Goal: Task Accomplishment & Management: Complete application form

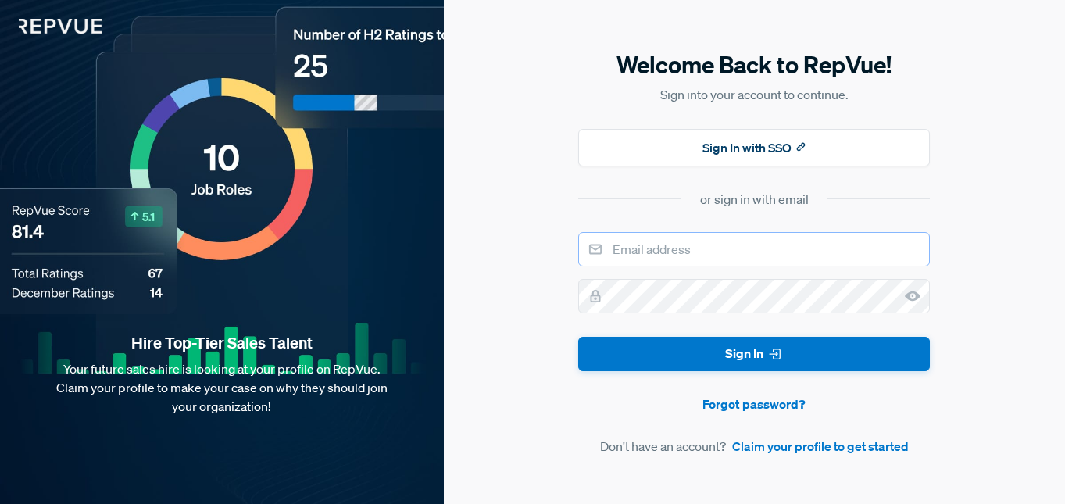
click at [683, 250] on input "email" at bounding box center [754, 249] width 352 height 34
type input "[EMAIL_ADDRESS][DOMAIN_NAME]"
click at [578, 337] on button "Sign In" at bounding box center [754, 354] width 352 height 35
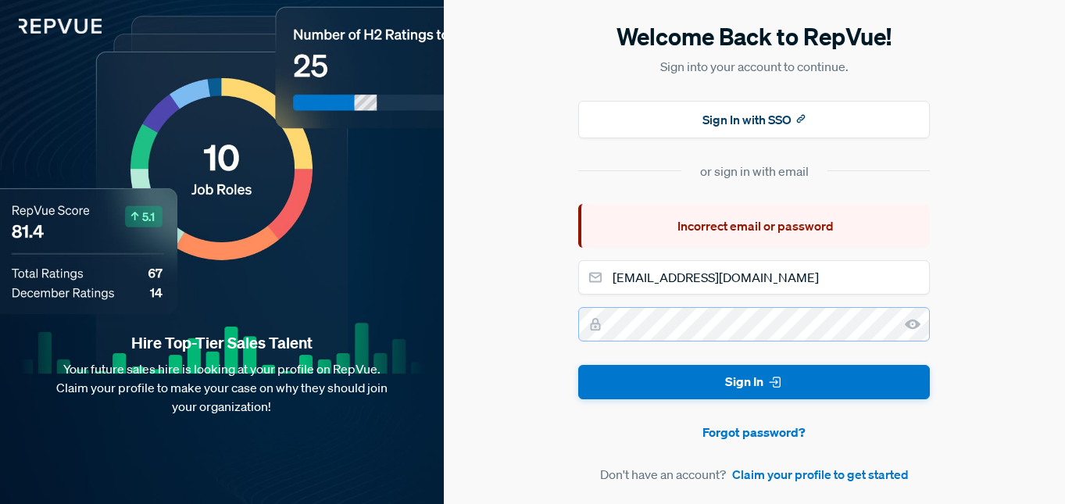
click at [336, 314] on div "Hire Top-Tier Sales Talent Your future sales hire is looking at your profile on…" at bounding box center [532, 252] width 1065 height 504
click at [766, 123] on button "Sign In with SSO" at bounding box center [754, 120] width 352 height 38
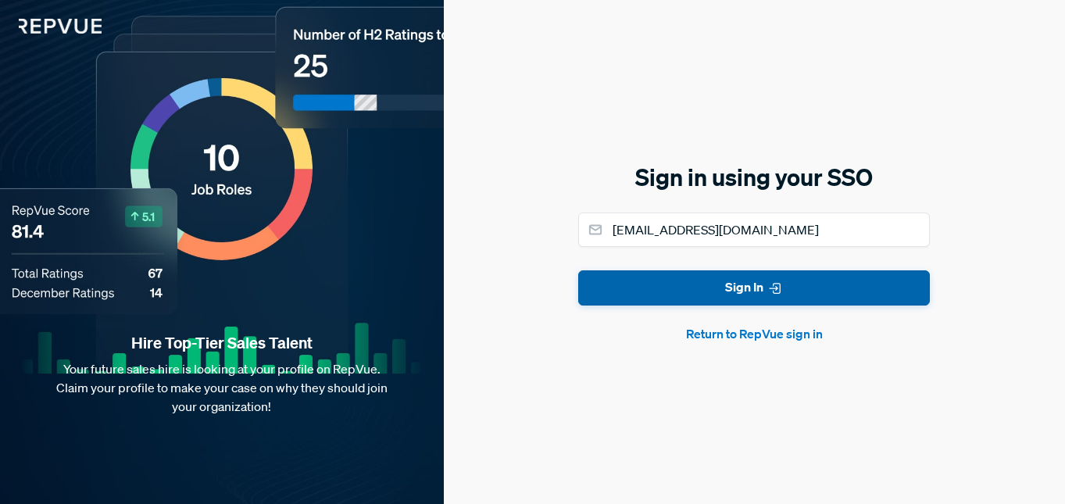
click at [727, 297] on button "Sign In" at bounding box center [754, 287] width 352 height 35
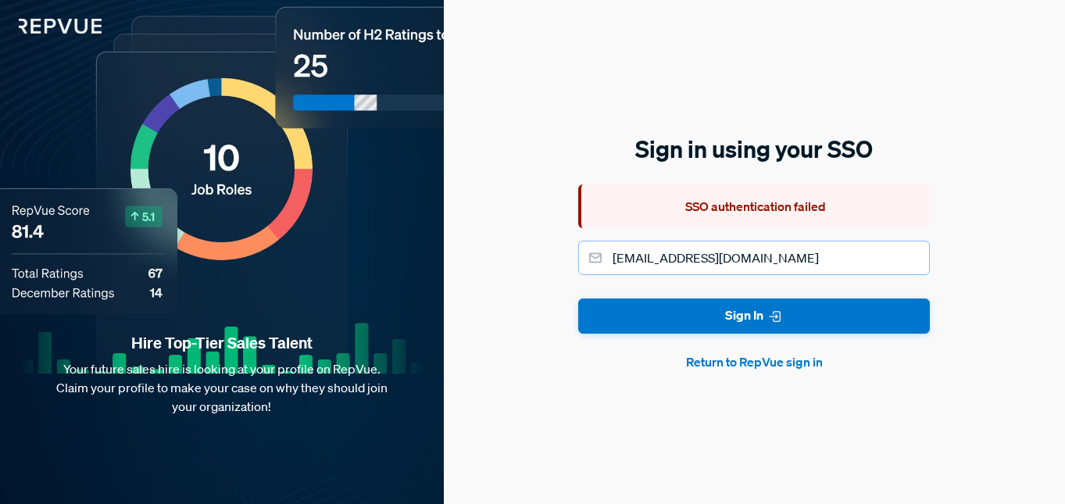
click at [776, 241] on input "[EMAIL_ADDRESS][DOMAIN_NAME]" at bounding box center [754, 258] width 352 height 34
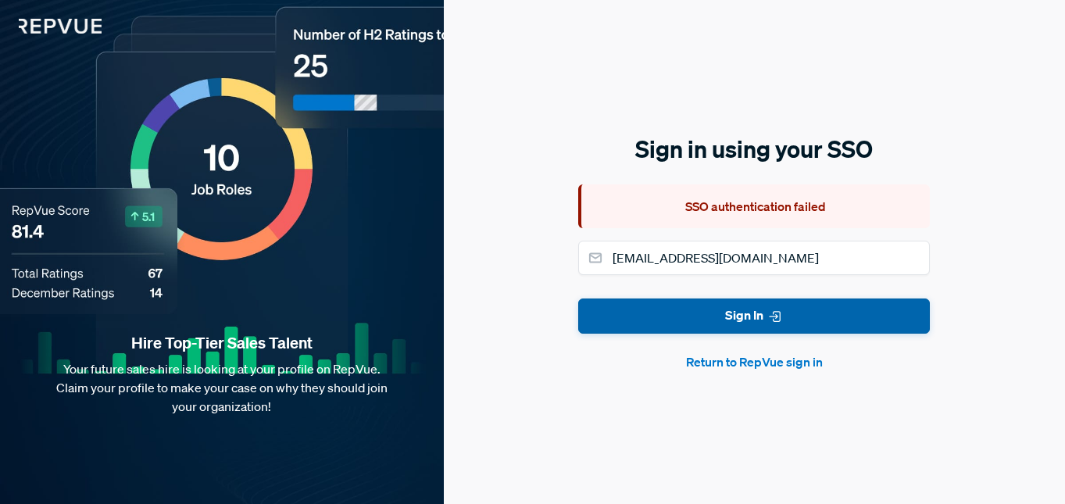
click at [795, 320] on button "Sign In" at bounding box center [754, 315] width 352 height 35
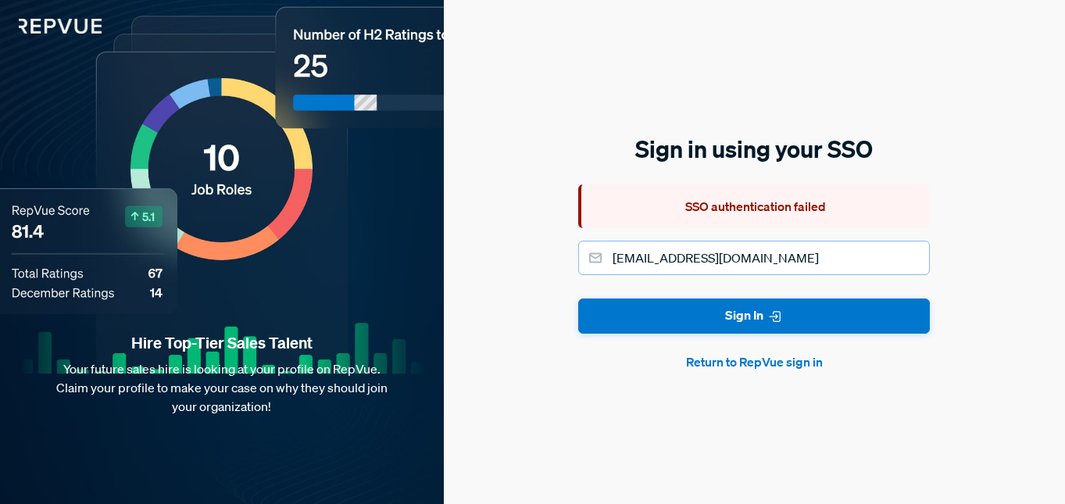
click at [789, 273] on input "[EMAIL_ADDRESS][DOMAIN_NAME]" at bounding box center [754, 258] width 352 height 34
click at [749, 364] on button "Return to RepVue sign in" at bounding box center [754, 361] width 352 height 19
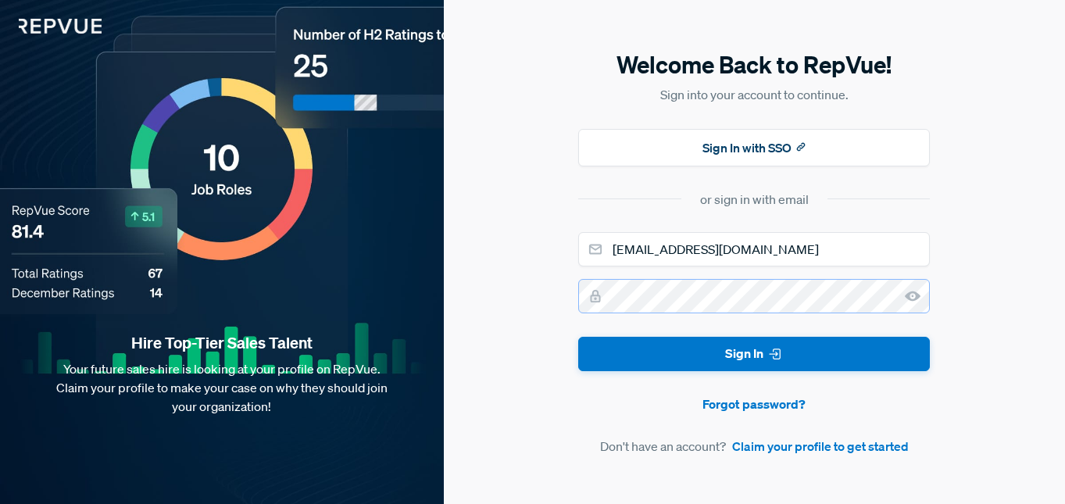
click at [470, 302] on div "Welcome Back to RepVue! Sign into your account to continue. Sign In with SSO or…" at bounding box center [754, 252] width 621 height 504
click at [578, 337] on button "Sign In" at bounding box center [754, 354] width 352 height 35
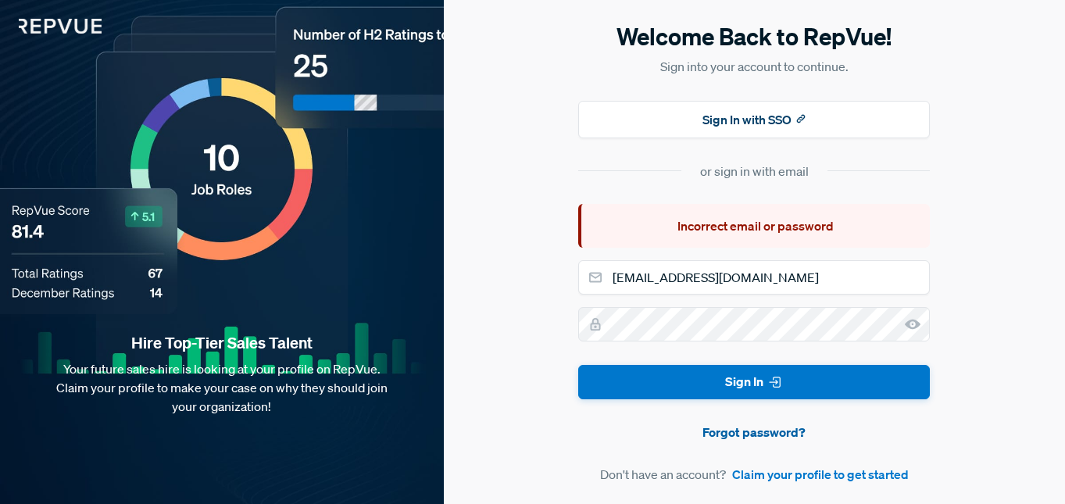
click at [781, 440] on link "Forgot password?" at bounding box center [754, 432] width 352 height 19
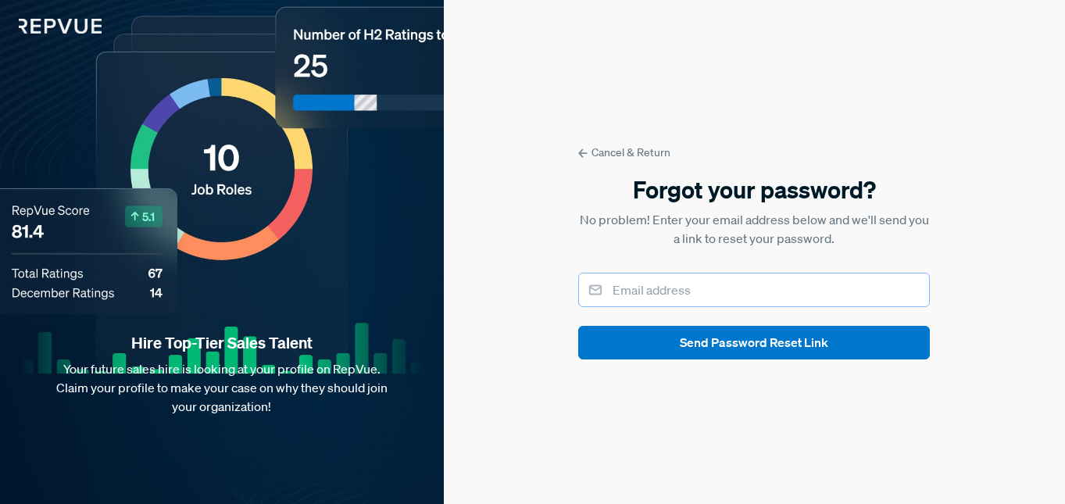
click at [702, 280] on input "email" at bounding box center [754, 290] width 352 height 34
type input "[EMAIL_ADDRESS][DOMAIN_NAME]"
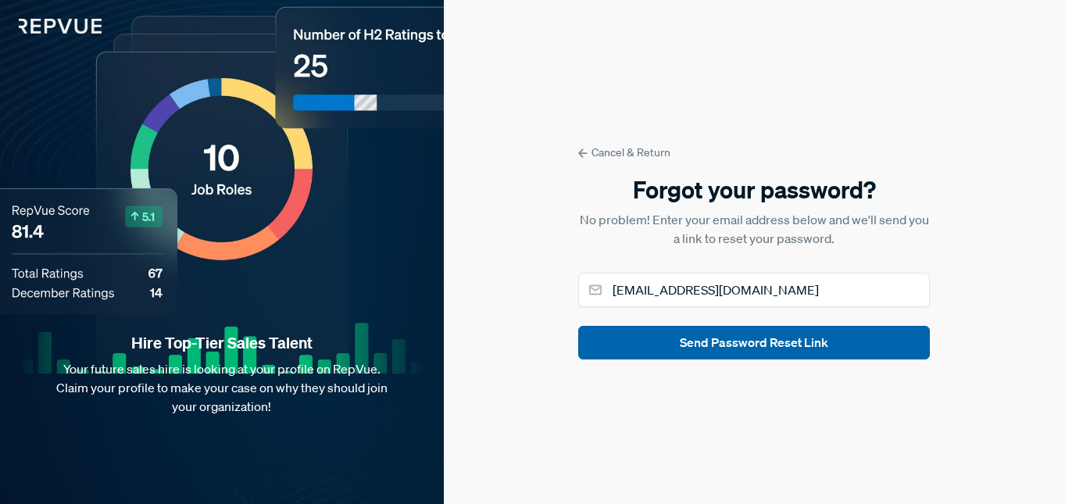
click at [713, 339] on button "Send Password Reset Link" at bounding box center [754, 343] width 352 height 34
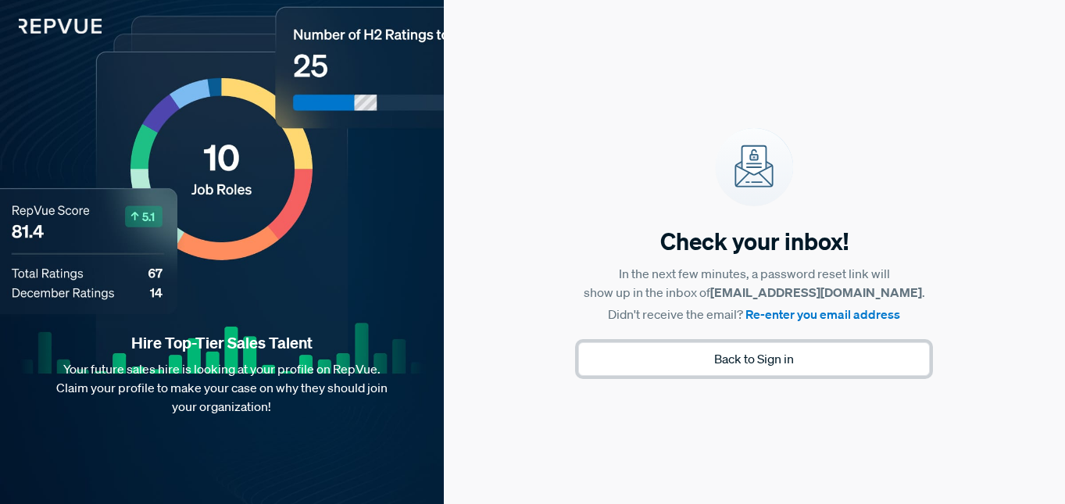
click at [798, 358] on button "Back to Sign in" at bounding box center [754, 359] width 352 height 34
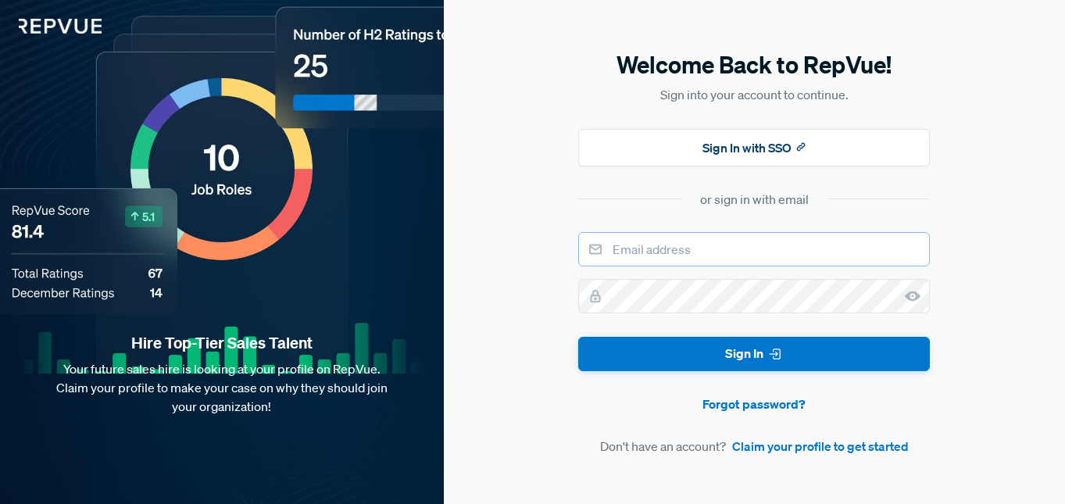
click at [756, 251] on input "email" at bounding box center [754, 249] width 352 height 34
type input "[EMAIL_ADDRESS][DOMAIN_NAME]"
click at [578, 337] on button "Sign In" at bounding box center [754, 354] width 352 height 35
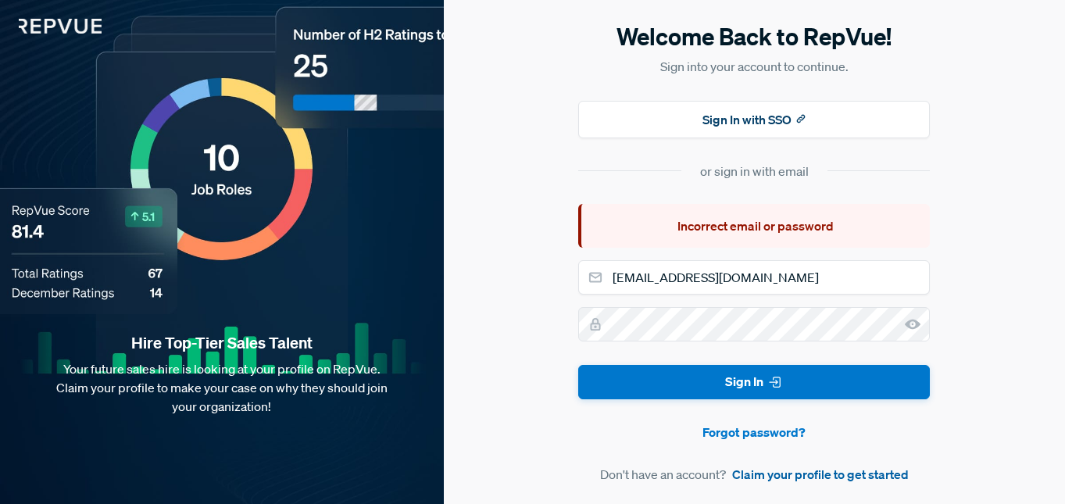
click at [815, 478] on link "Claim your profile to get started" at bounding box center [820, 474] width 177 height 19
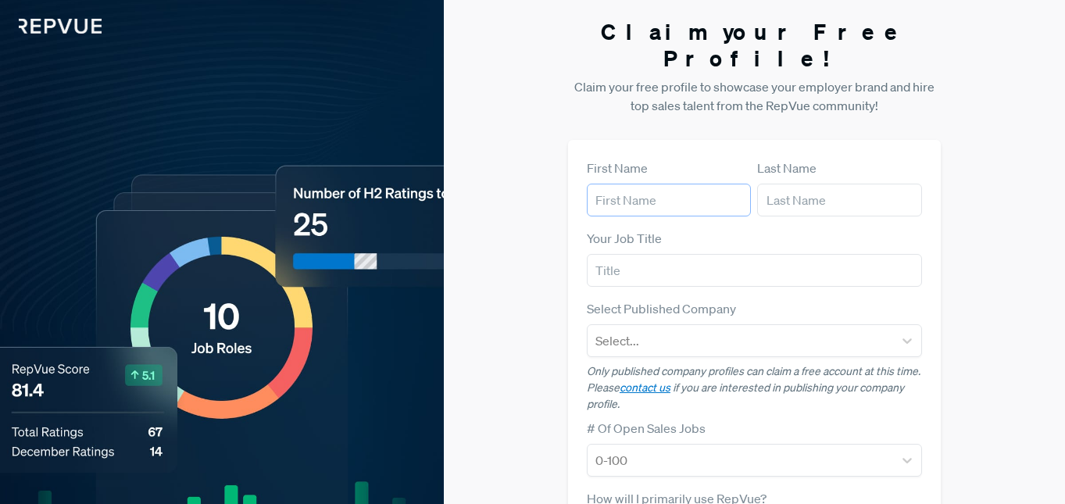
click at [671, 184] on input "text" at bounding box center [669, 200] width 165 height 33
type input "[PERSON_NAME]"
type input "[EMAIL_ADDRESS][DOMAIN_NAME]"
click at [677, 254] on input "text" at bounding box center [754, 270] width 335 height 33
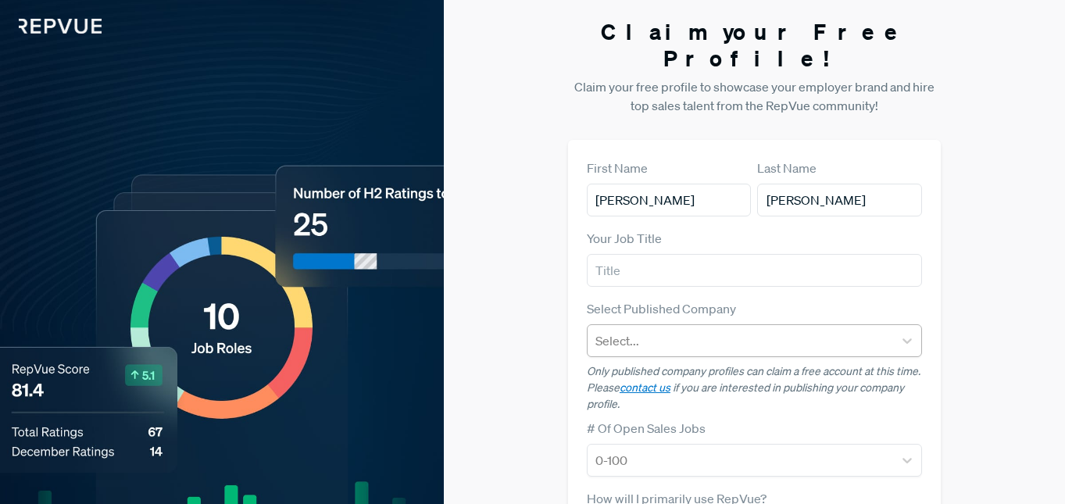
click at [685, 330] on div at bounding box center [740, 341] width 290 height 22
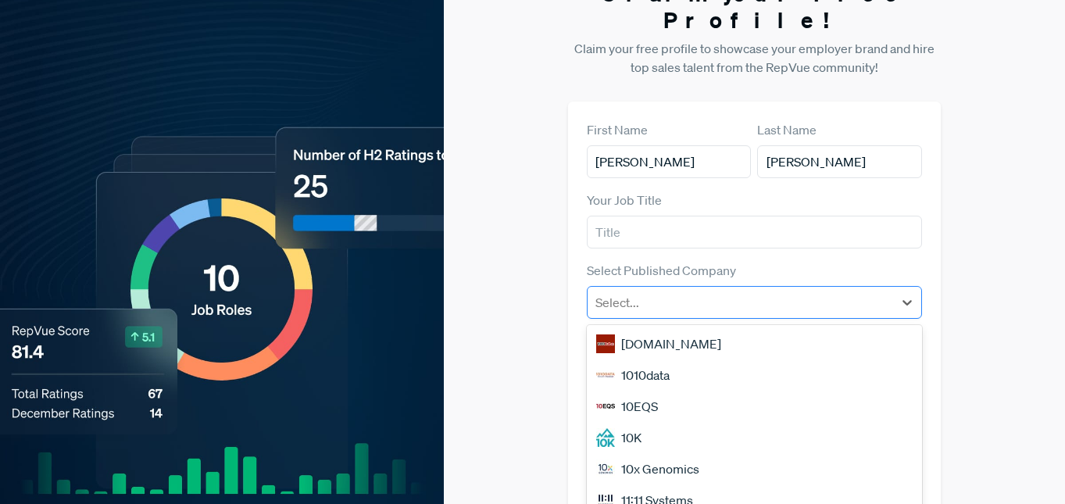
scroll to position [73, 0]
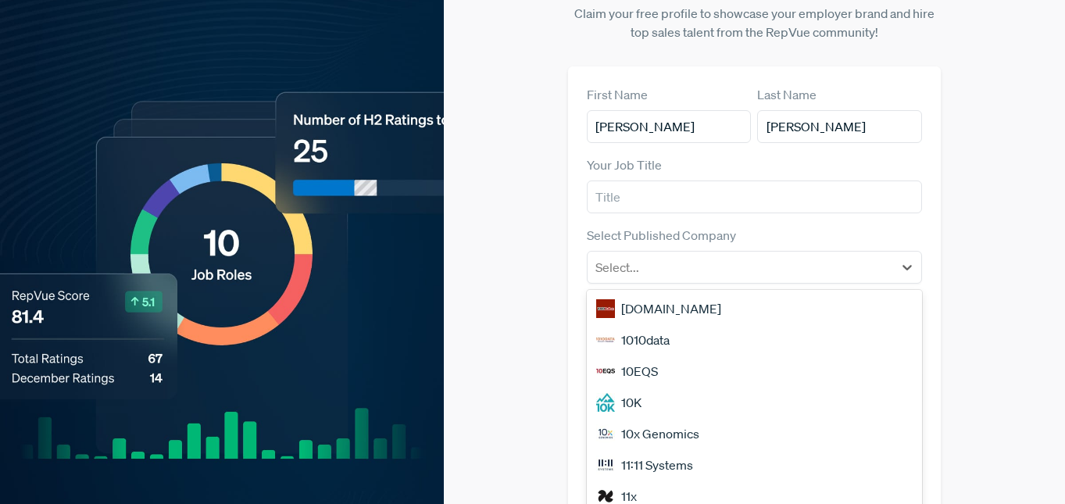
click at [785, 193] on form "First Name [PERSON_NAME] Last Name [PERSON_NAME] Your Job Title Select Publishe…" at bounding box center [754, 397] width 335 height 625
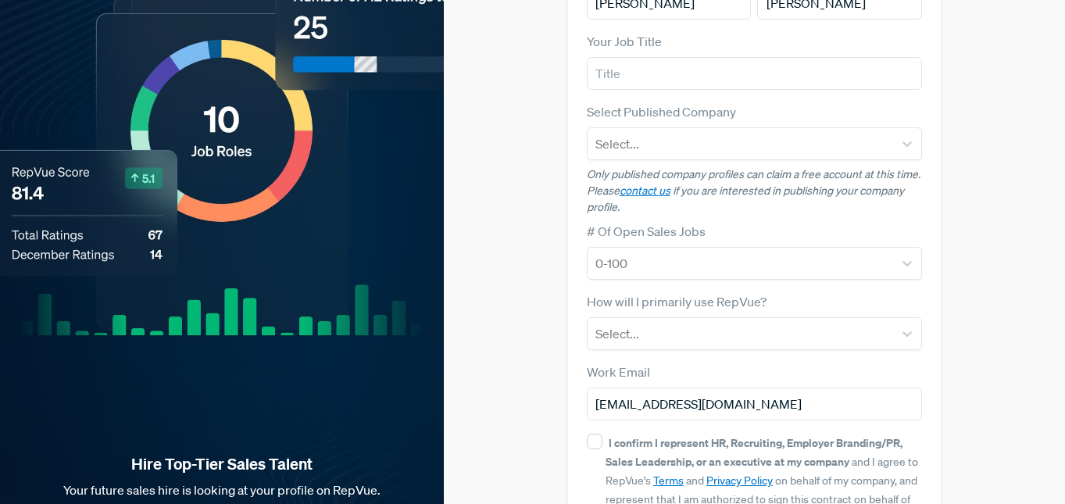
scroll to position [212, 0]
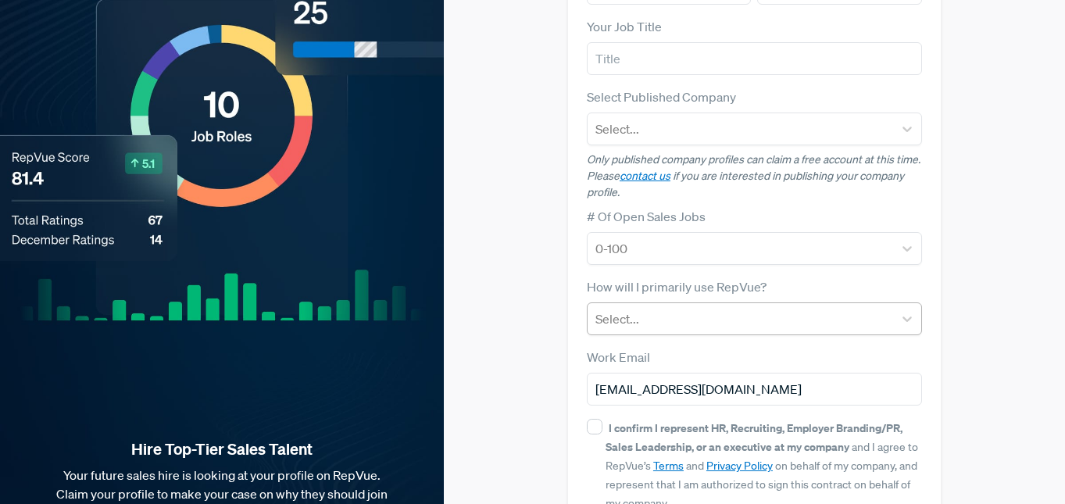
click at [773, 308] on div at bounding box center [740, 319] width 290 height 22
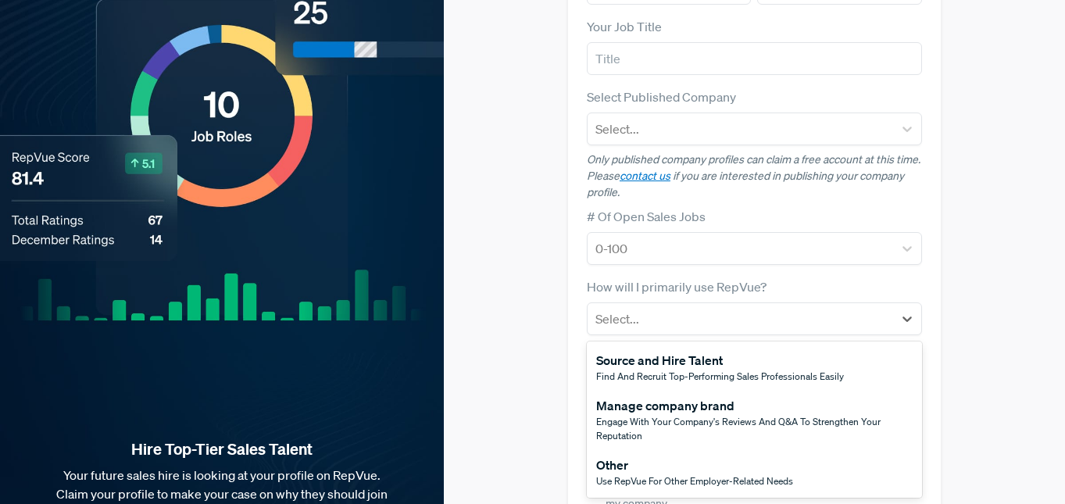
click at [675, 474] on span "Use RepVue for other employer-related needs" at bounding box center [694, 480] width 197 height 13
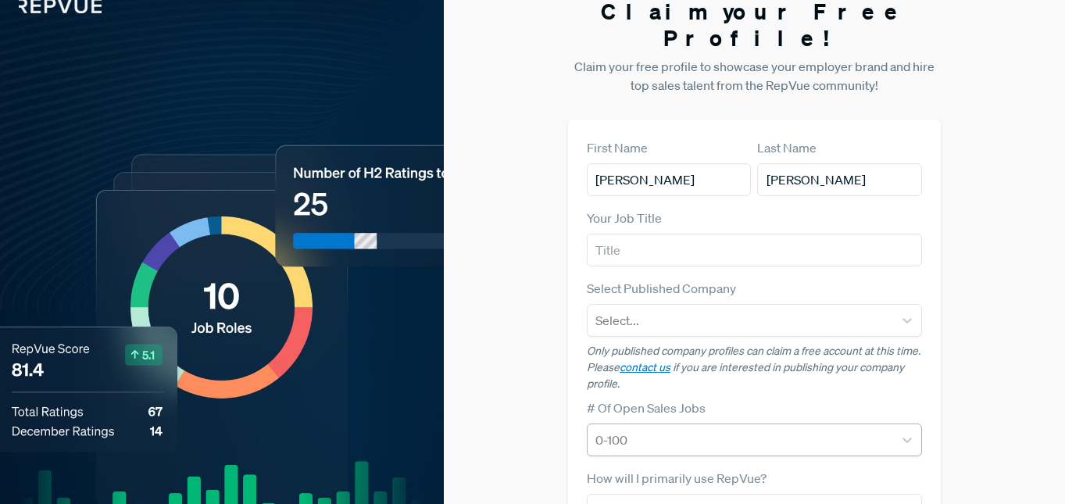
scroll to position [291, 0]
